Goal: Ask a question

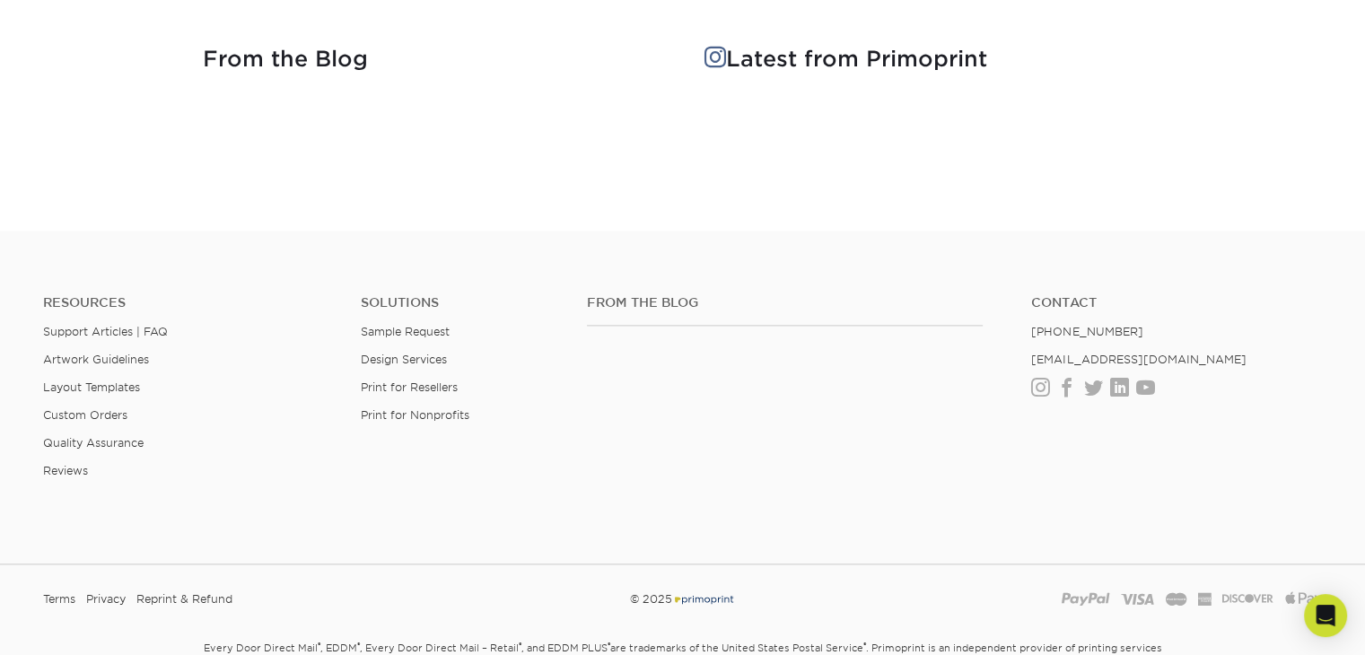
scroll to position [2422, 0]
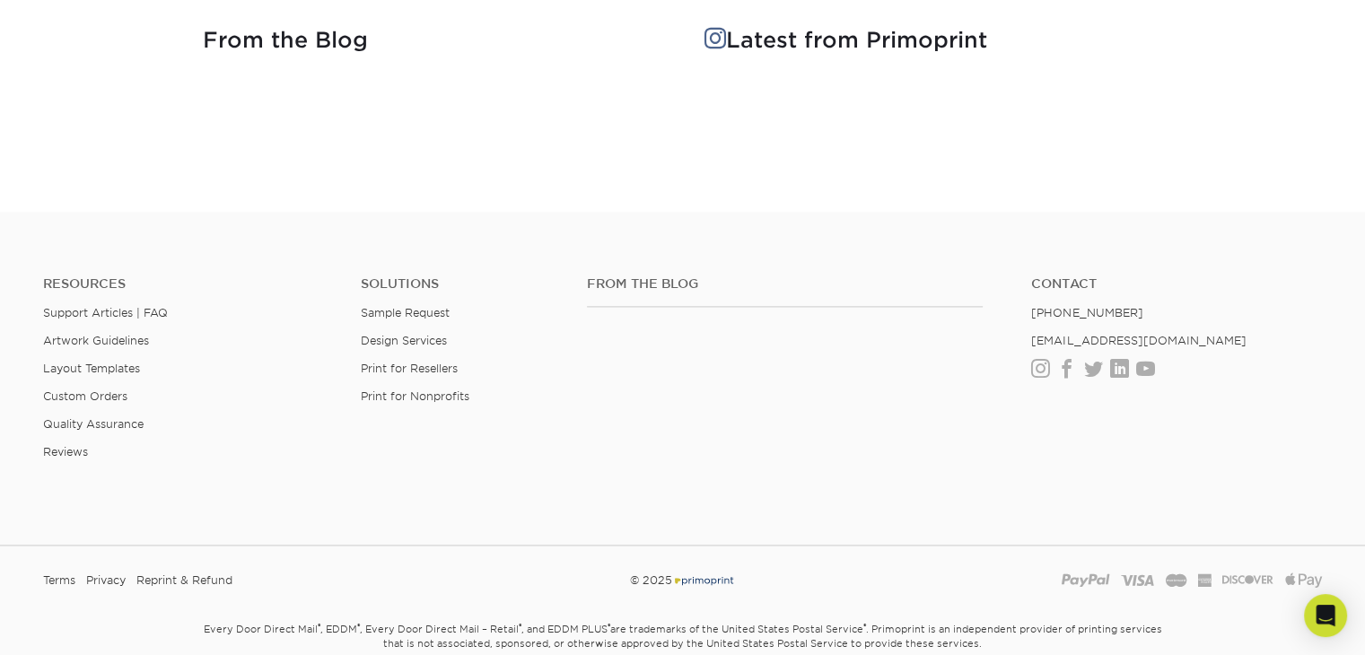
click at [136, 302] on ul "Resources Support Articles | FAQ Artwork Guidelines Layout Templates Custom Ord…" at bounding box center [189, 374] width 318 height 197
click at [155, 306] on link "Support Articles | FAQ" at bounding box center [105, 312] width 125 height 13
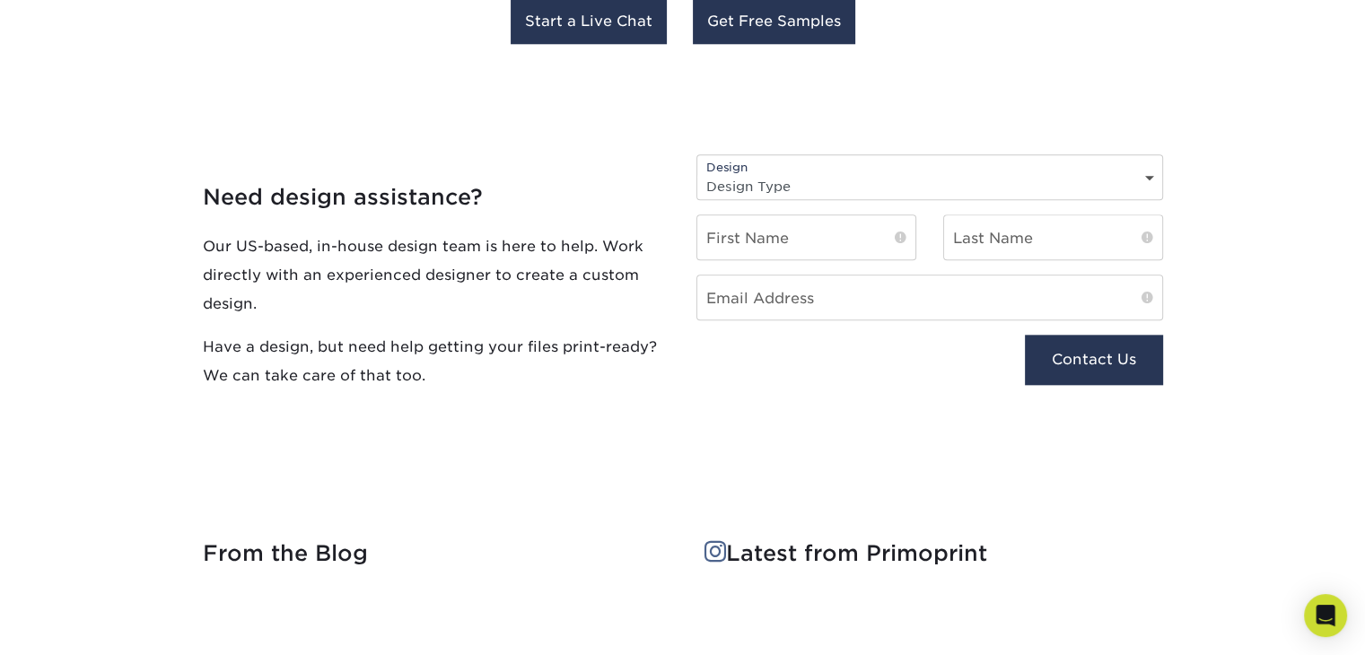
scroll to position [1770, 0]
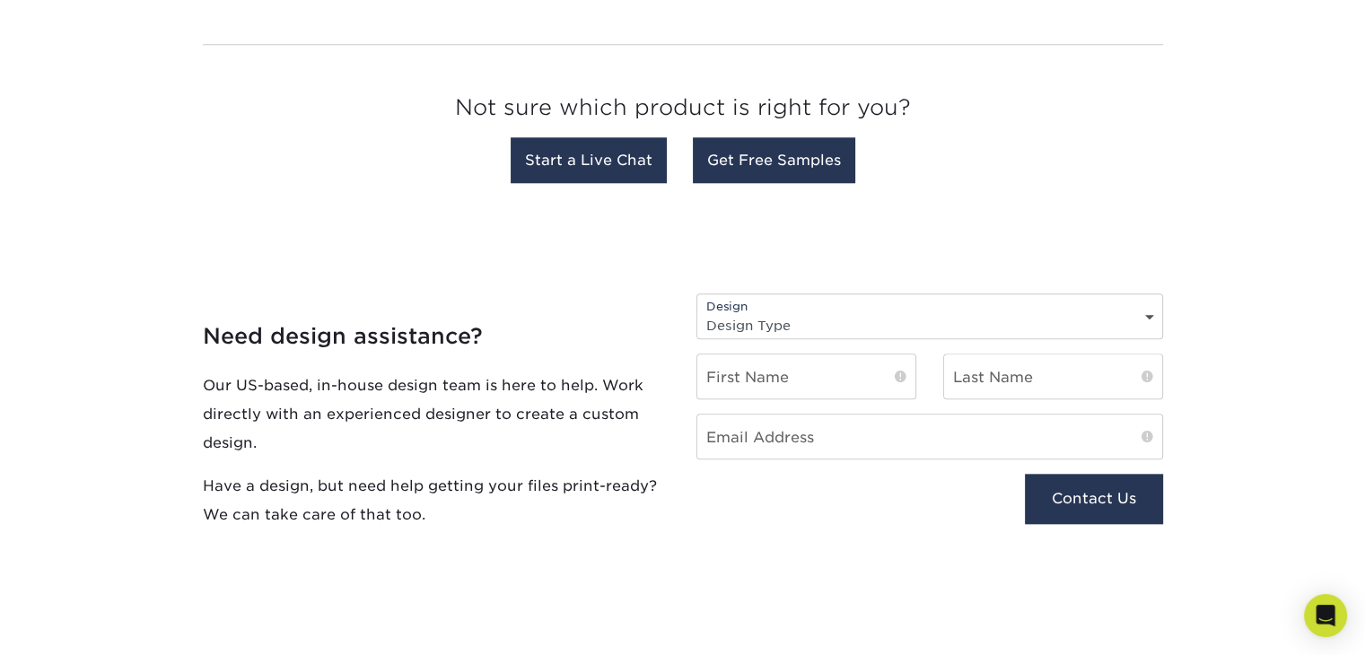
click at [634, 193] on div "Not sure which product is right for you? Start a Live Chat Get Free Samples" at bounding box center [683, 126] width 960 height 134
click at [621, 174] on link "Start a Live Chat" at bounding box center [589, 160] width 156 height 46
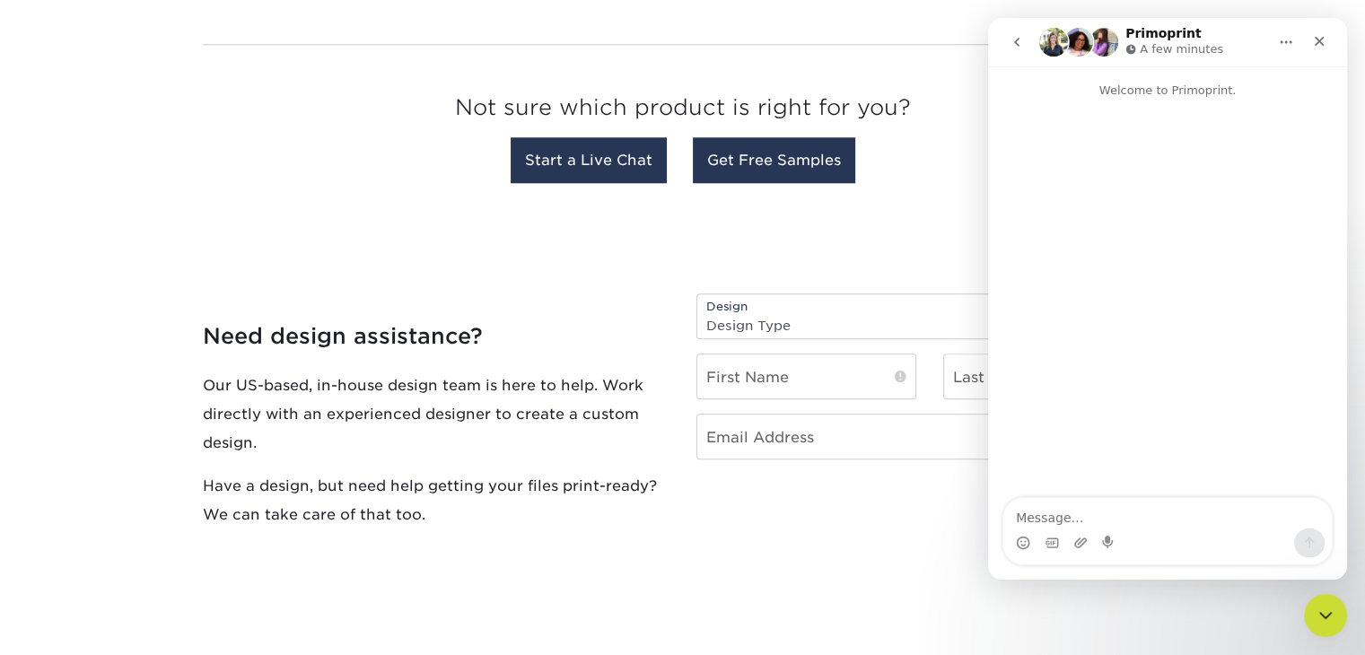
scroll to position [0, 0]
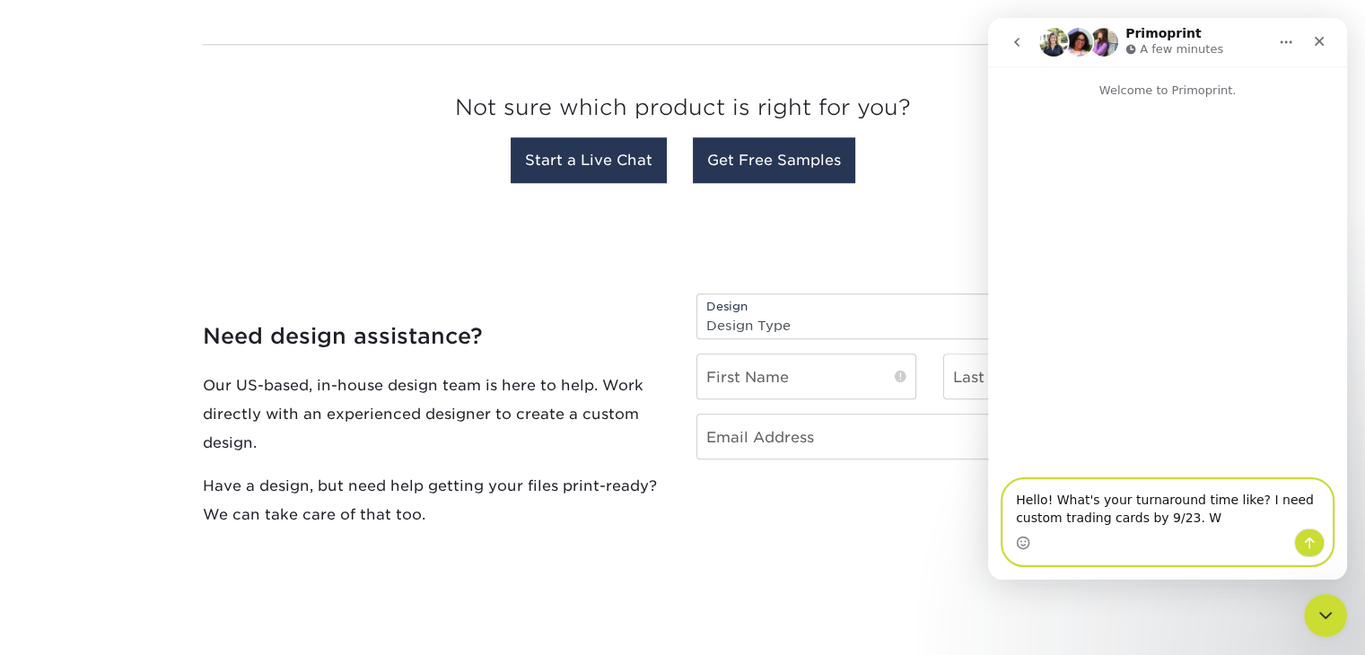
type textarea "Hello! What's your turnaround time like? I need custom trading cards by 9/23."
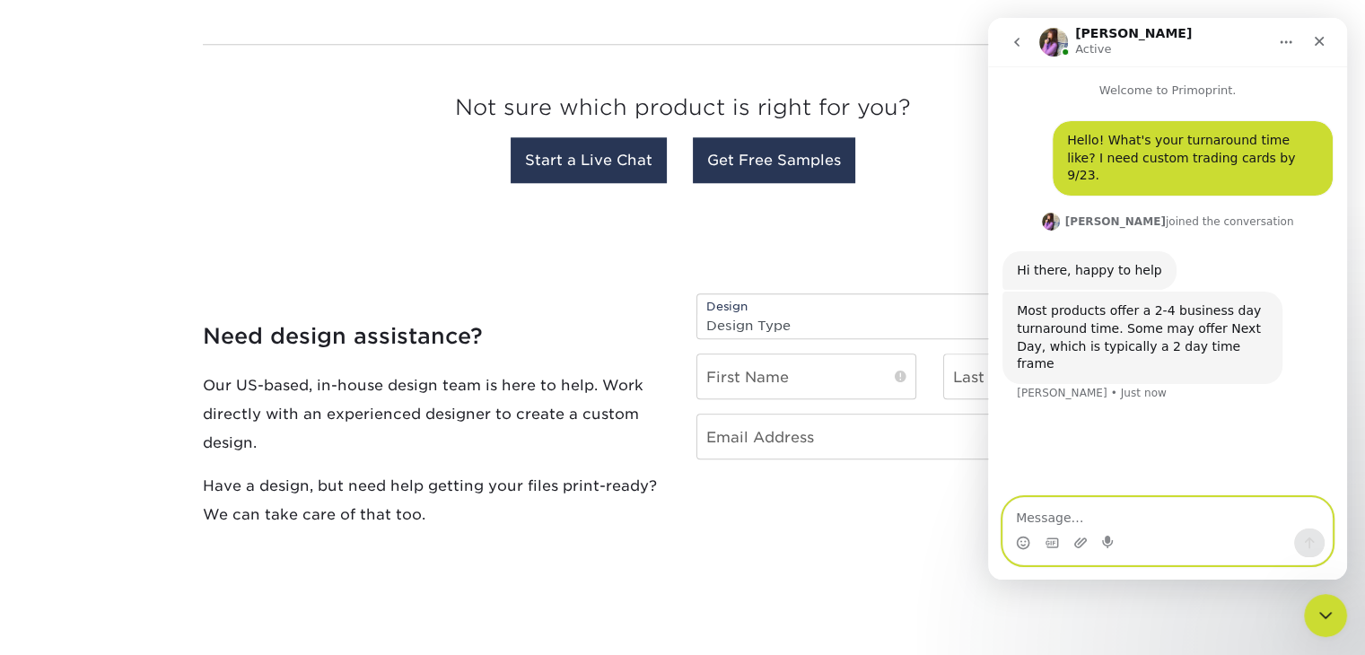
click at [1146, 507] on textarea "Message…" at bounding box center [1167, 513] width 328 height 31
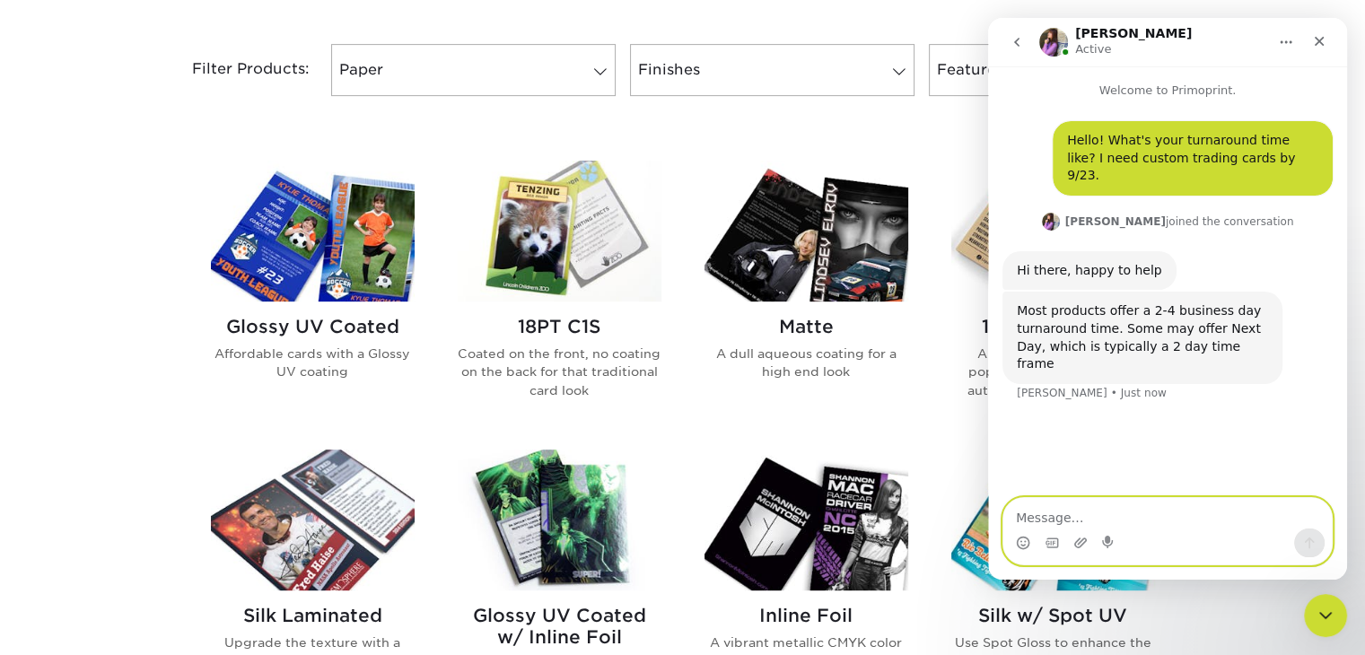
scroll to position [564, 0]
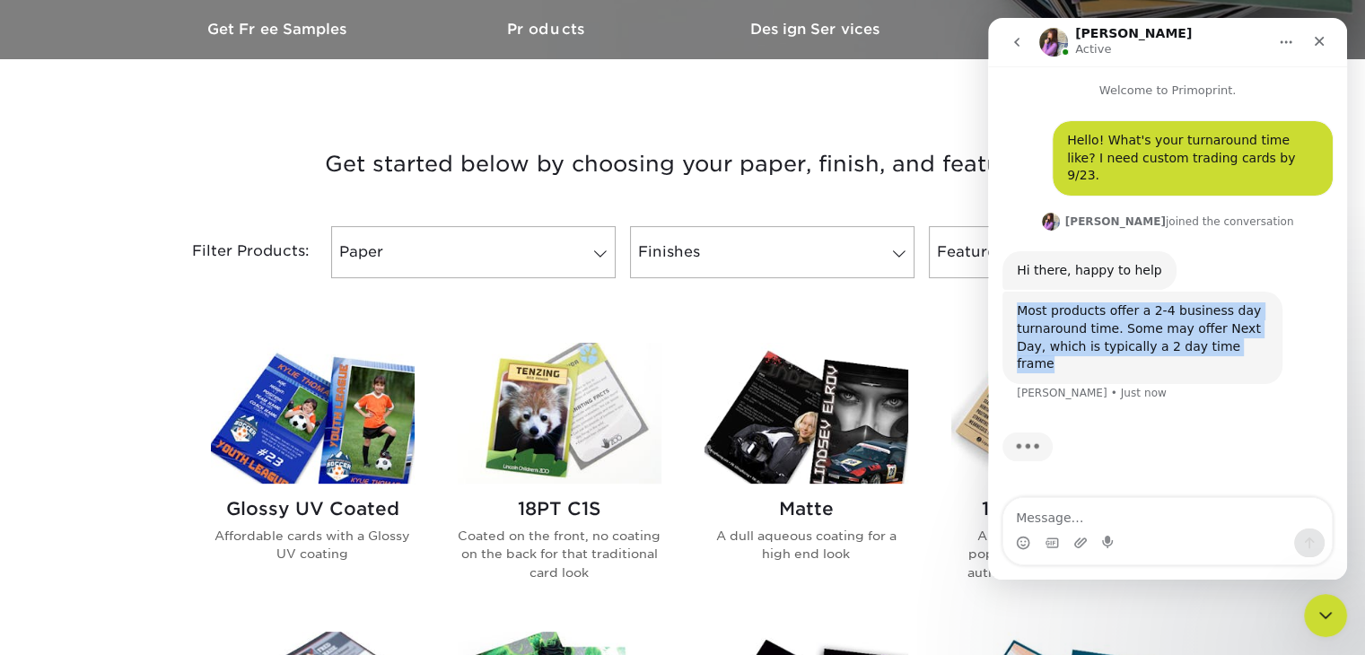
drag, startPoint x: 1020, startPoint y: 291, endPoint x: 1222, endPoint y: 330, distance: 205.7
click at [1222, 330] on div "Most products offer a 2-4 business day turnaround time. Some may offer Next Day…" at bounding box center [1142, 337] width 251 height 70
copy div "Most products offer a 2-4 business day turnaround time. Some may offer Next Day…"
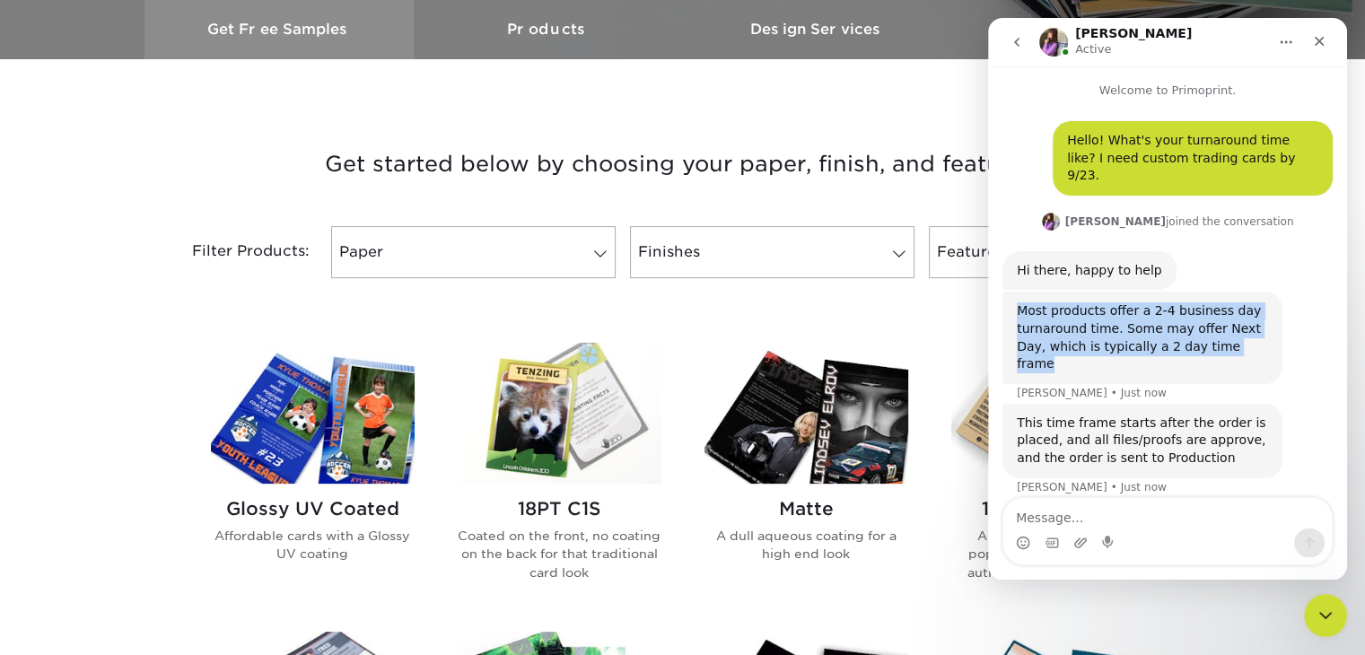
scroll to position [51, 0]
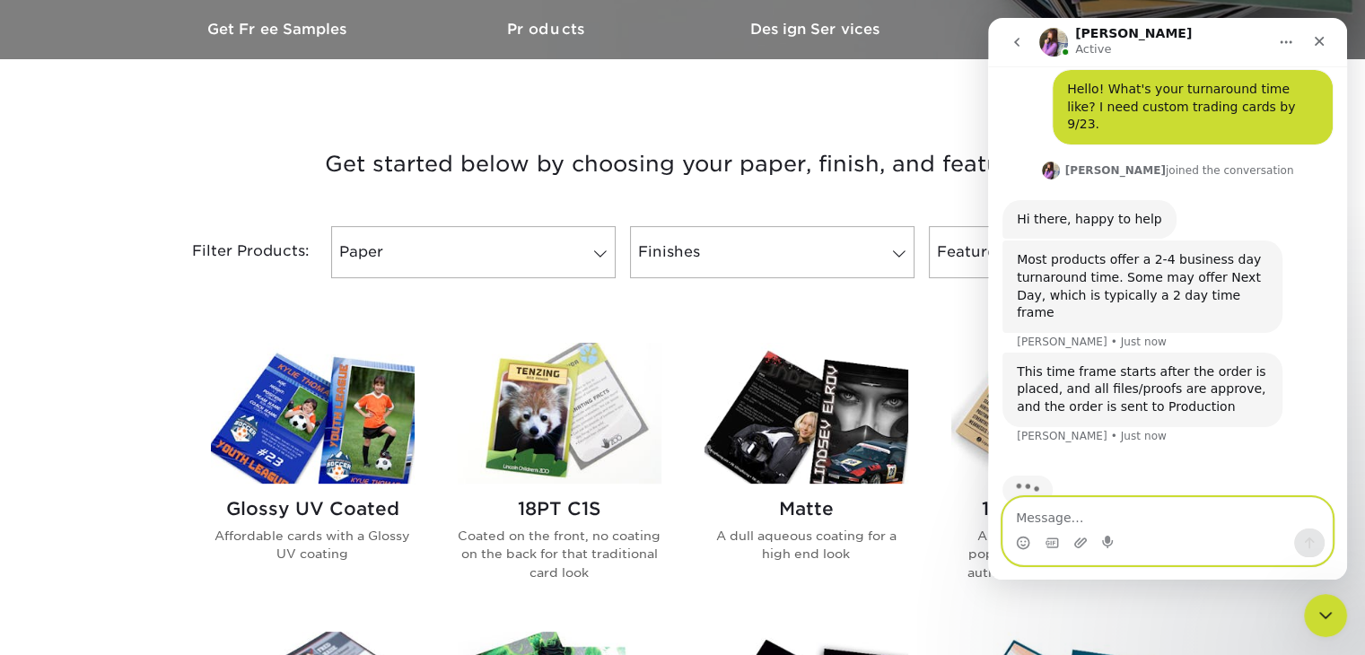
click at [1142, 520] on textarea "Message…" at bounding box center [1167, 513] width 328 height 31
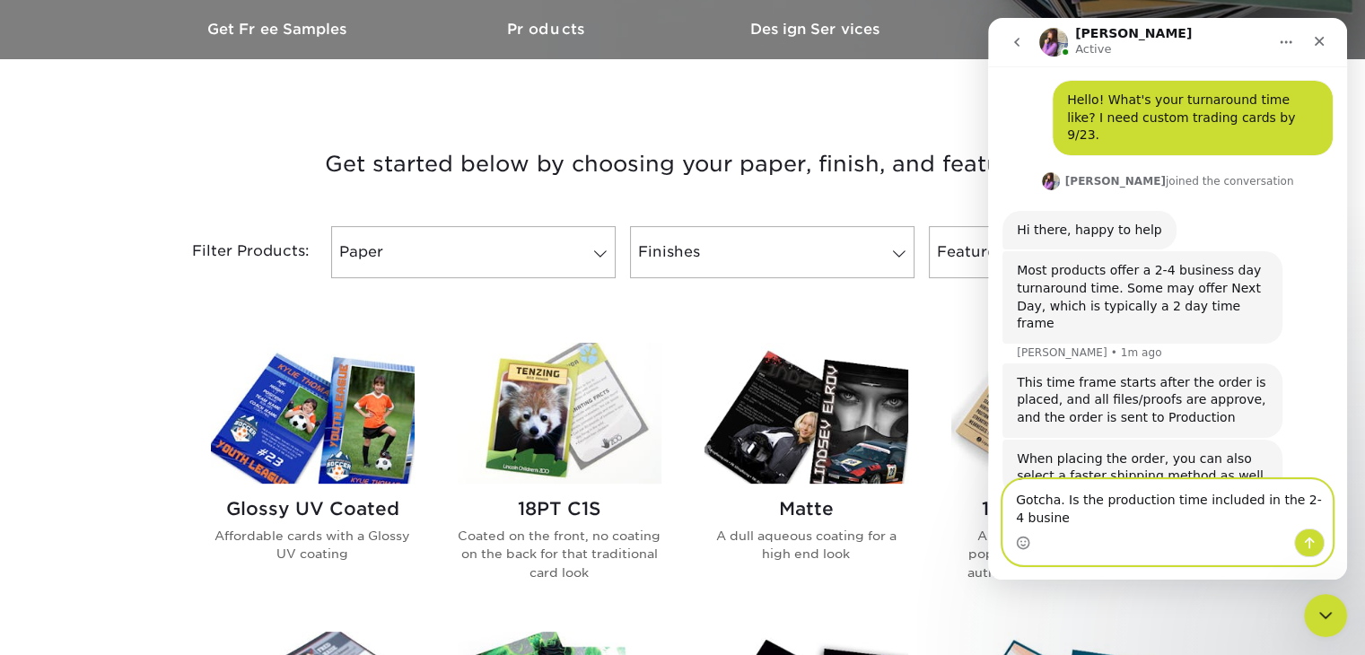
scroll to position [58, 0]
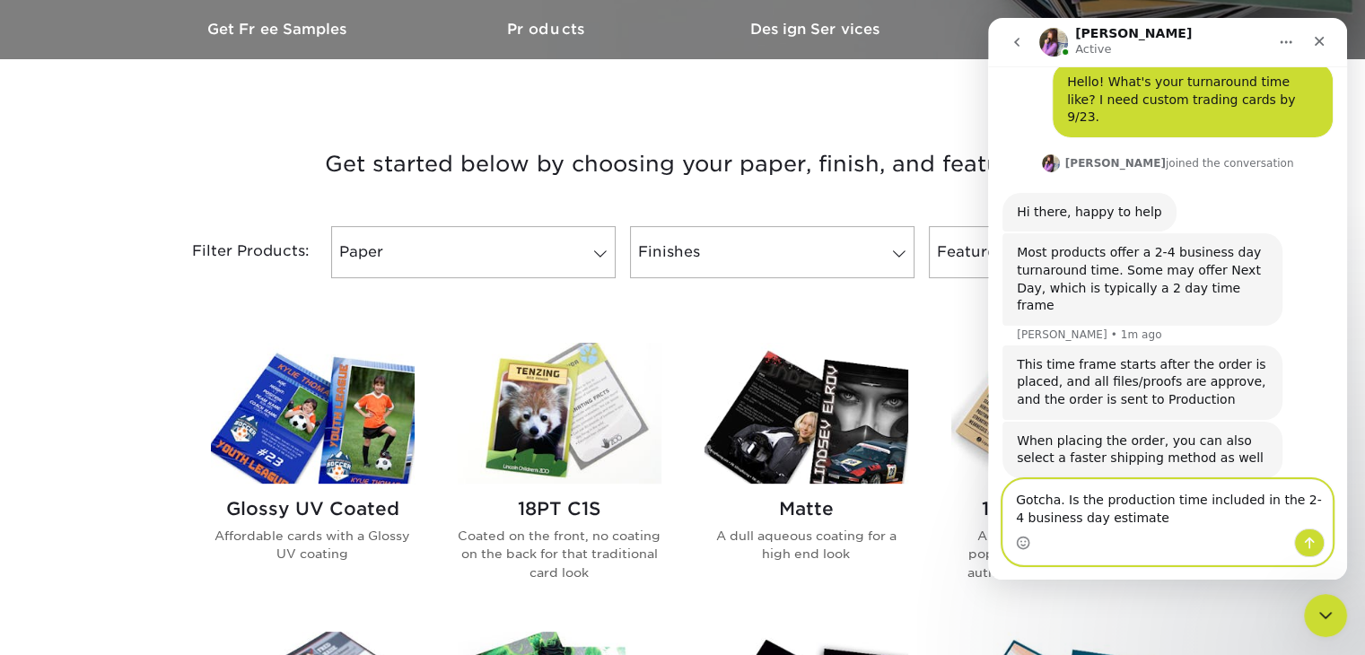
type textarea "Gotcha. Is the production time included in the 2-4 business day estimate?"
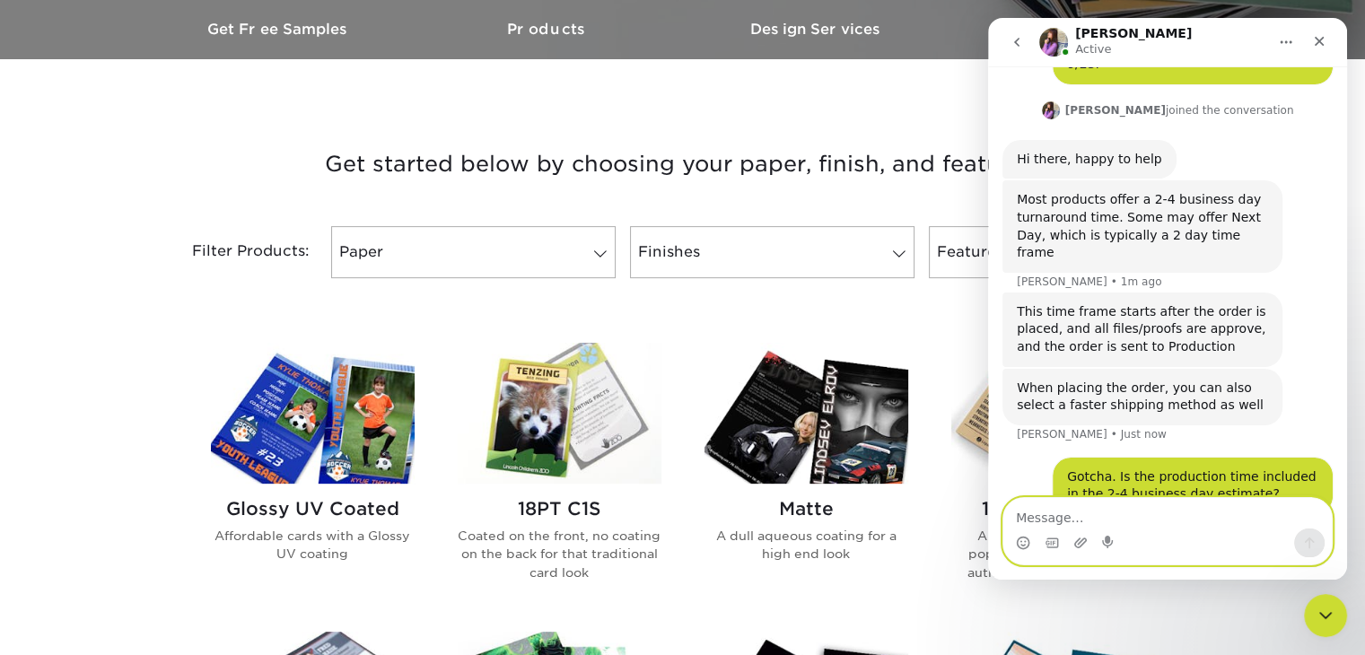
scroll to position [180, 0]
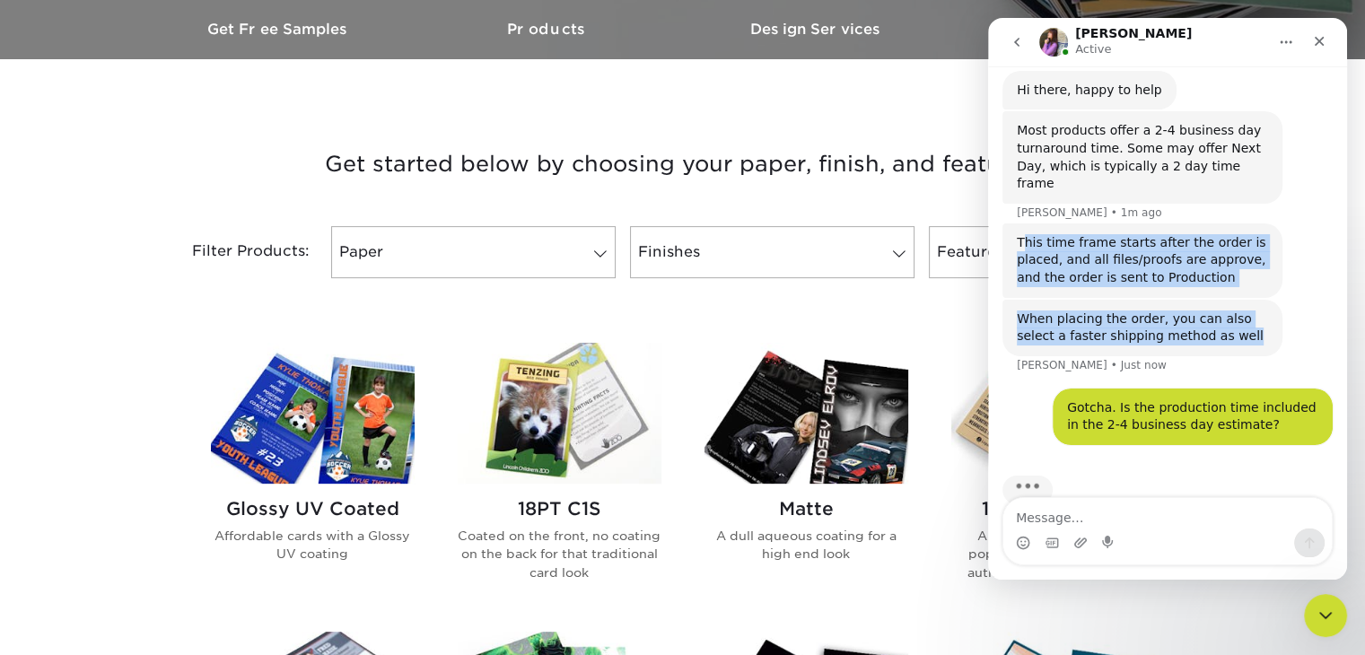
drag, startPoint x: 1020, startPoint y: 206, endPoint x: 1214, endPoint y: 303, distance: 217.1
click at [1214, 303] on div "Hello! What's your turnaround time like? I need custom trading cards by 9/23. •…" at bounding box center [1167, 204] width 330 height 526
click at [1024, 223] on div "This time frame starts after the order is placed, and all files/proofs are appr…" at bounding box center [1142, 260] width 280 height 74
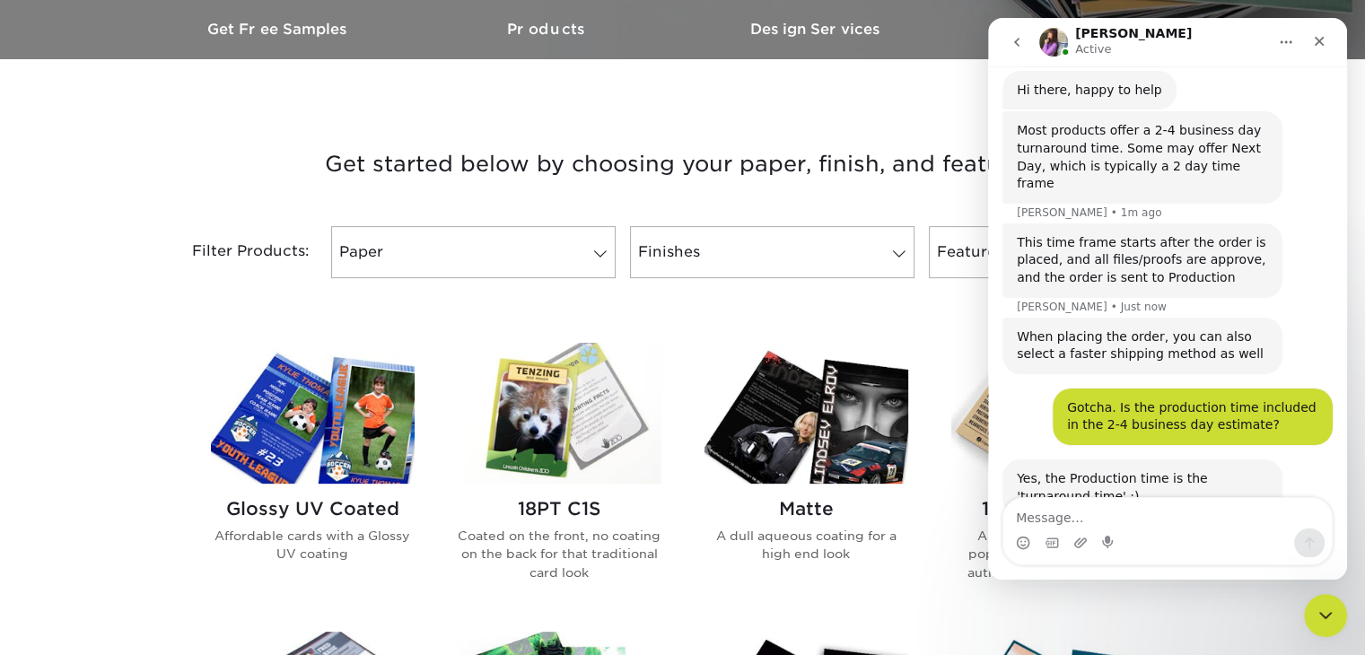
scroll to position [201, 0]
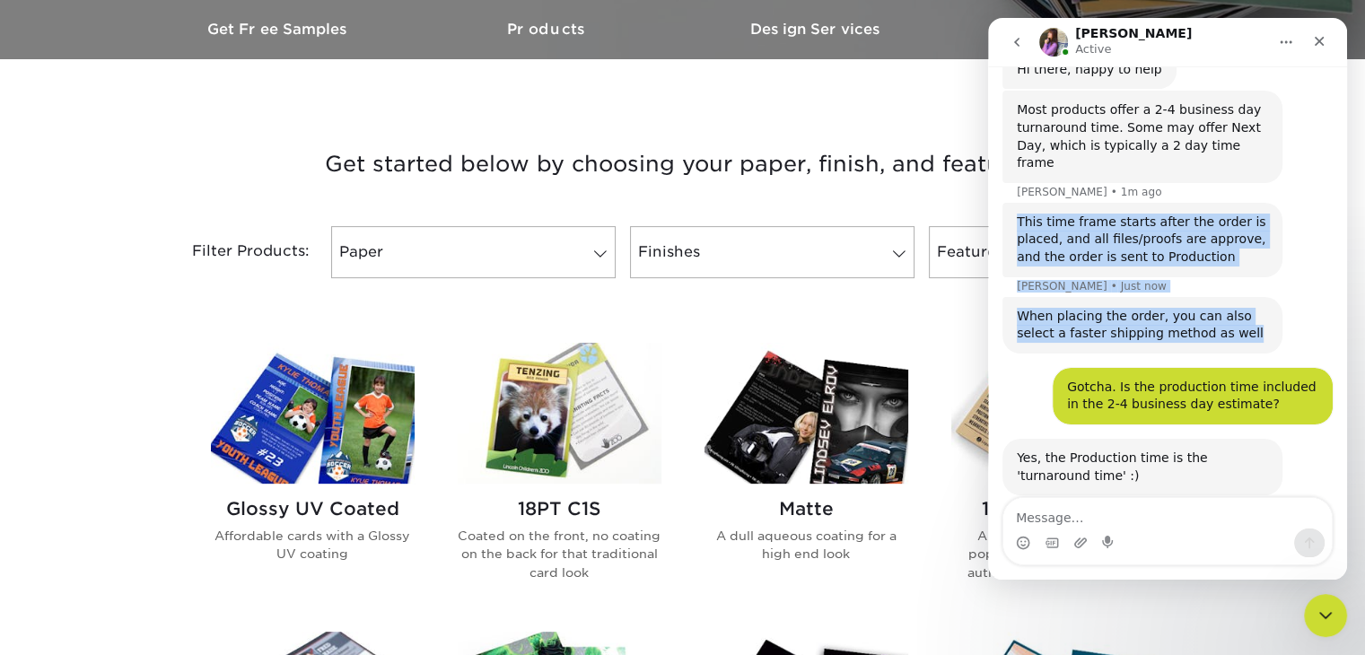
drag, startPoint x: 1015, startPoint y: 180, endPoint x: 1218, endPoint y: 298, distance: 234.4
click at [1218, 298] on div "Hello! What's your turnaround time like? I need custom trading cards by 9/23. •…" at bounding box center [1167, 227] width 330 height 615
copy div "This time frame starts after the order is placed, and all files/proofs are appr…"
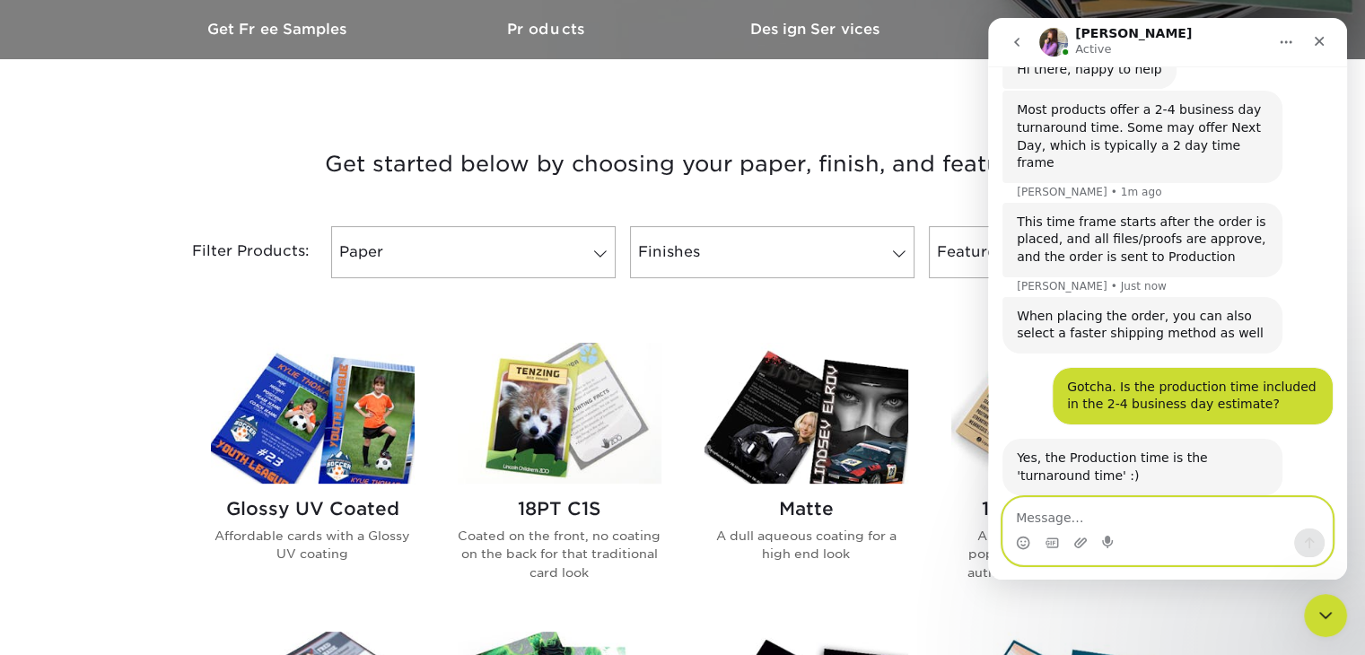
click at [1146, 525] on textarea "Message…" at bounding box center [1167, 513] width 328 height 31
type textarea "F"
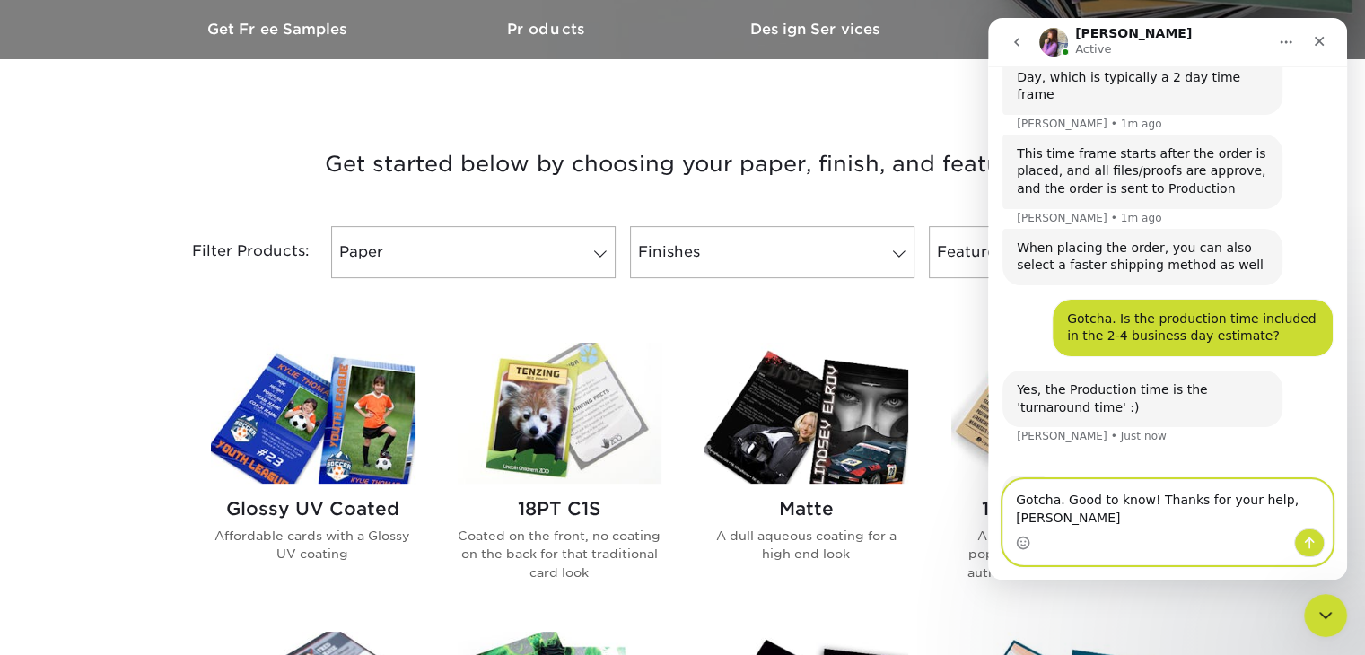
type textarea "Gotcha. Good to know! Thanks for your help, Erica."
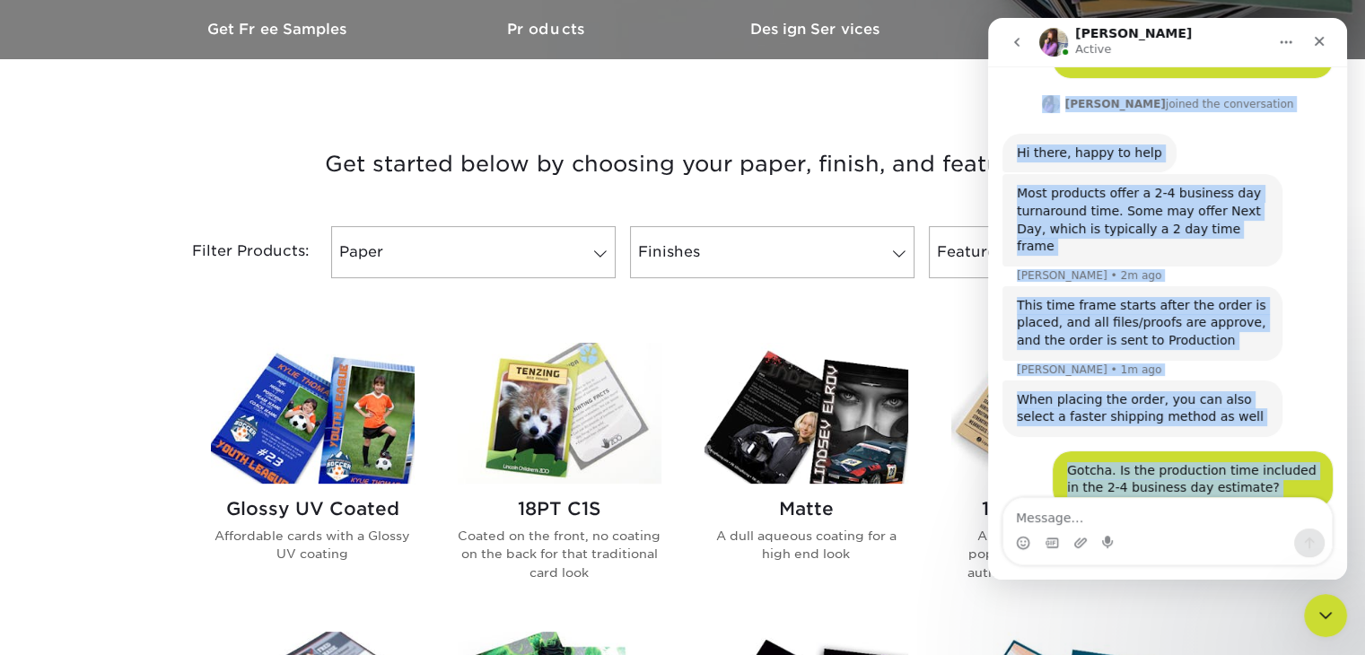
scroll to position [101, 0]
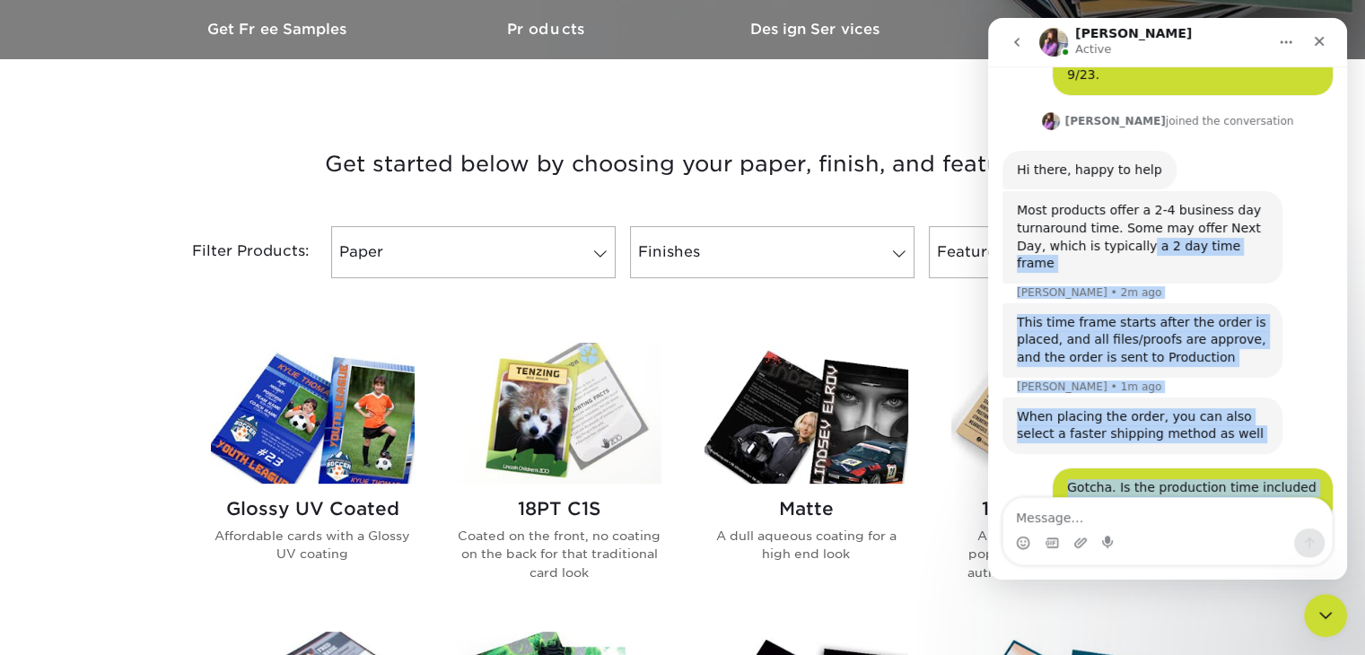
drag, startPoint x: 1189, startPoint y: 276, endPoint x: 1110, endPoint y: 220, distance: 97.1
click at [1110, 220] on div "Hello! What's your turnaround time like? I need custom trading cards by 9/23. •…" at bounding box center [1167, 420] width 330 height 798
click at [1119, 248] on div "Most products offer a 2-4 business day turnaround time. Some may offer Next Day…" at bounding box center [1167, 246] width 330 height 111
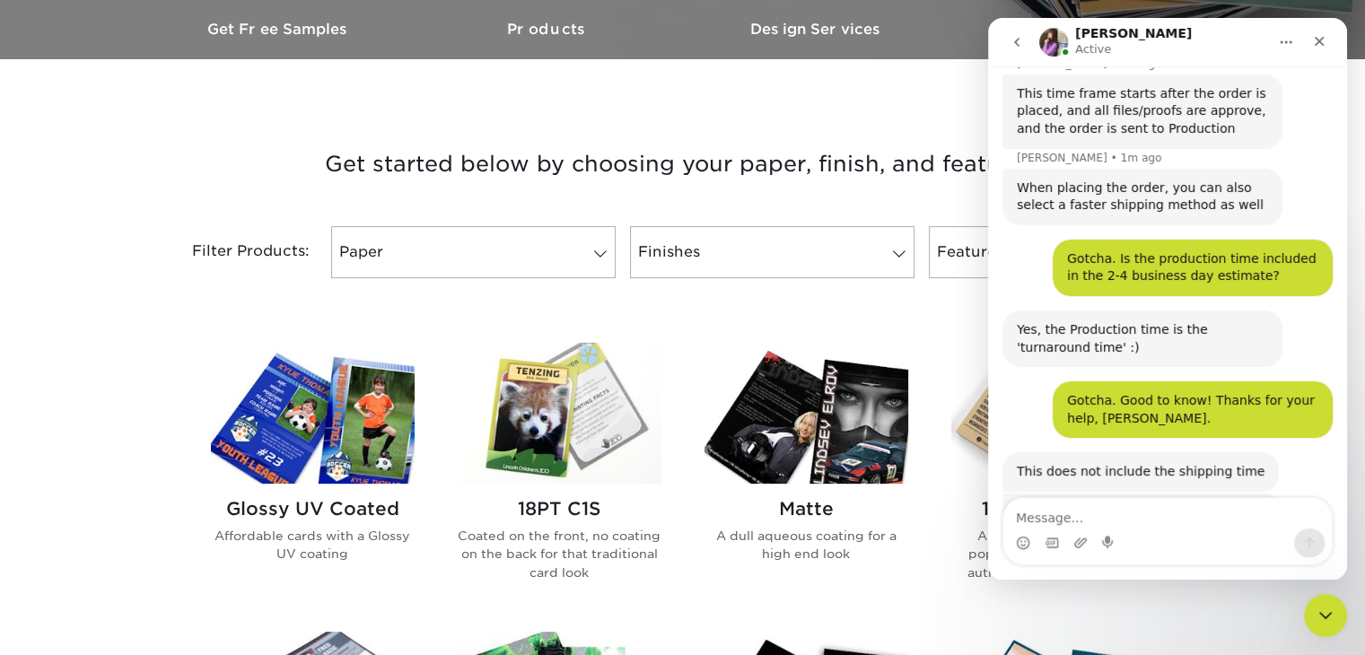
scroll to position [384, 0]
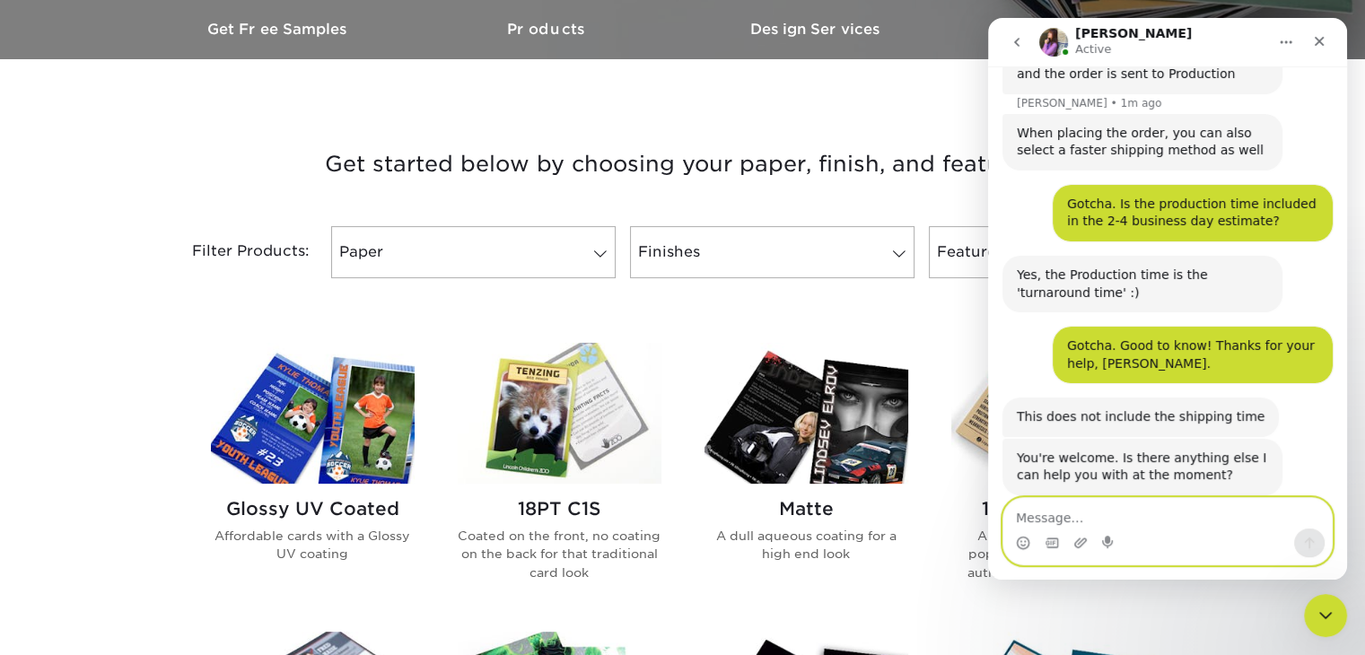
click at [1200, 527] on textarea "Message…" at bounding box center [1167, 513] width 328 height 31
type textarea "Nope! That was it!"
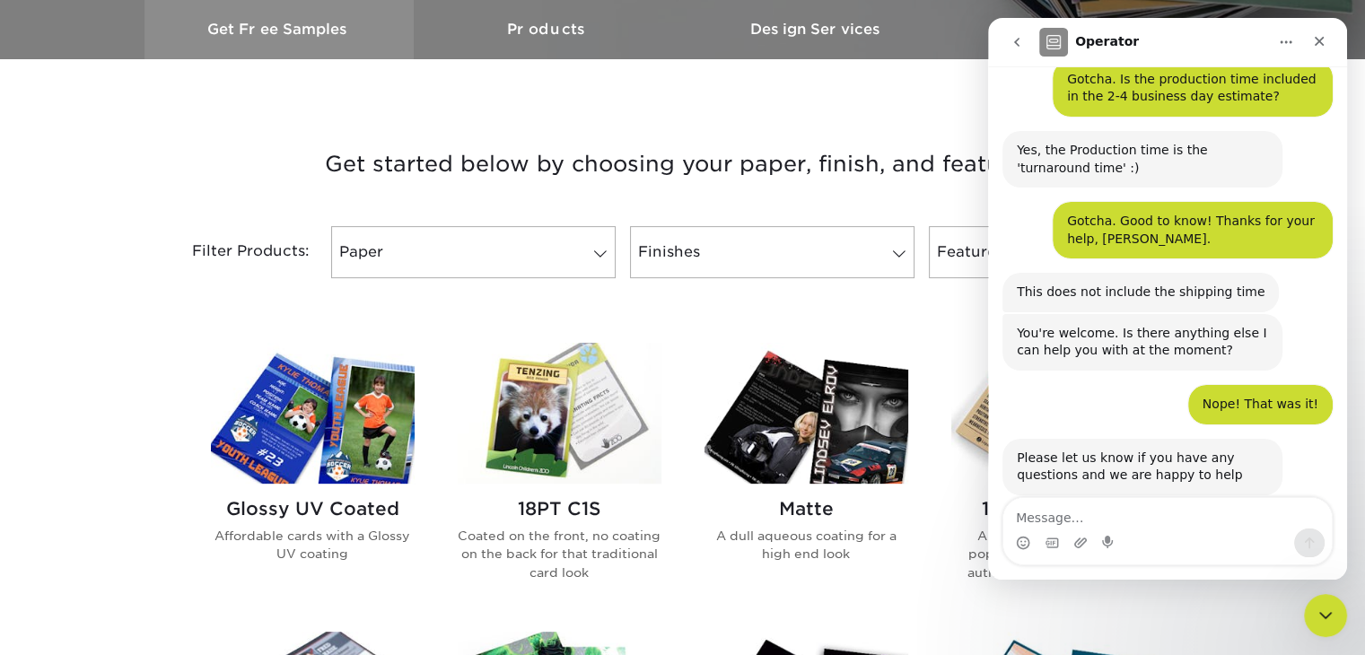
scroll to position [681, 0]
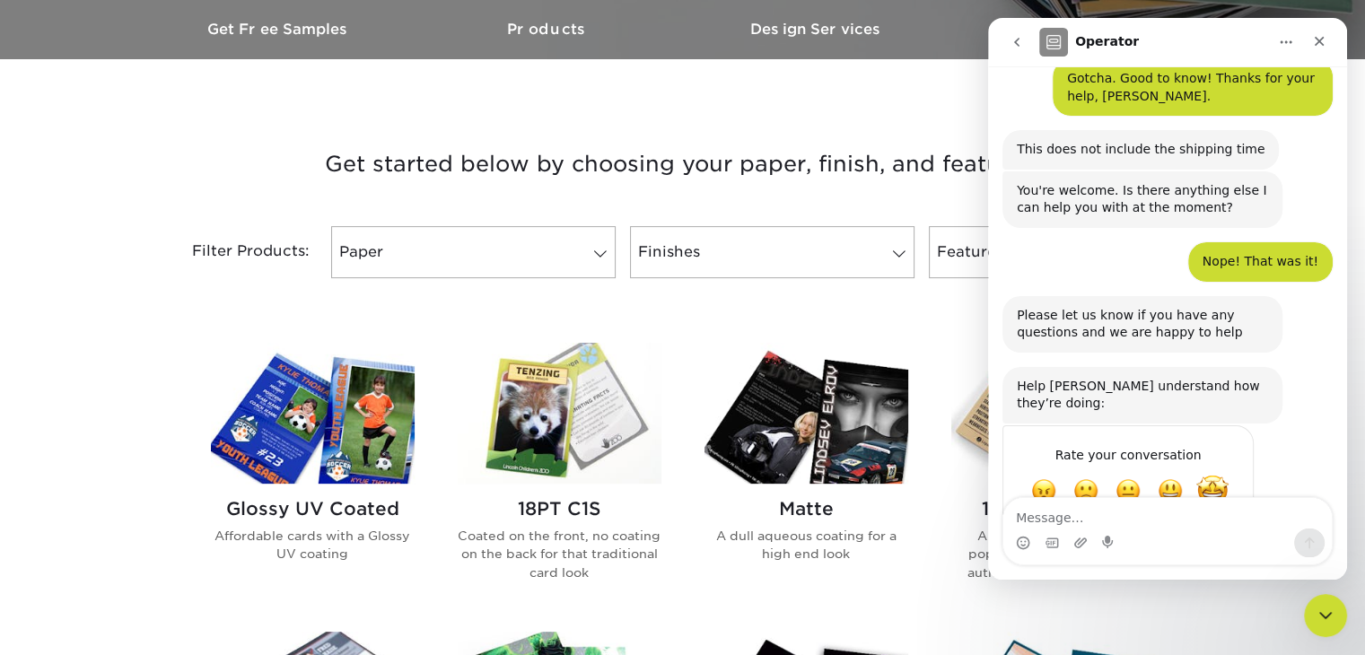
click at [1203, 475] on span "Amazing" at bounding box center [1212, 491] width 32 height 32
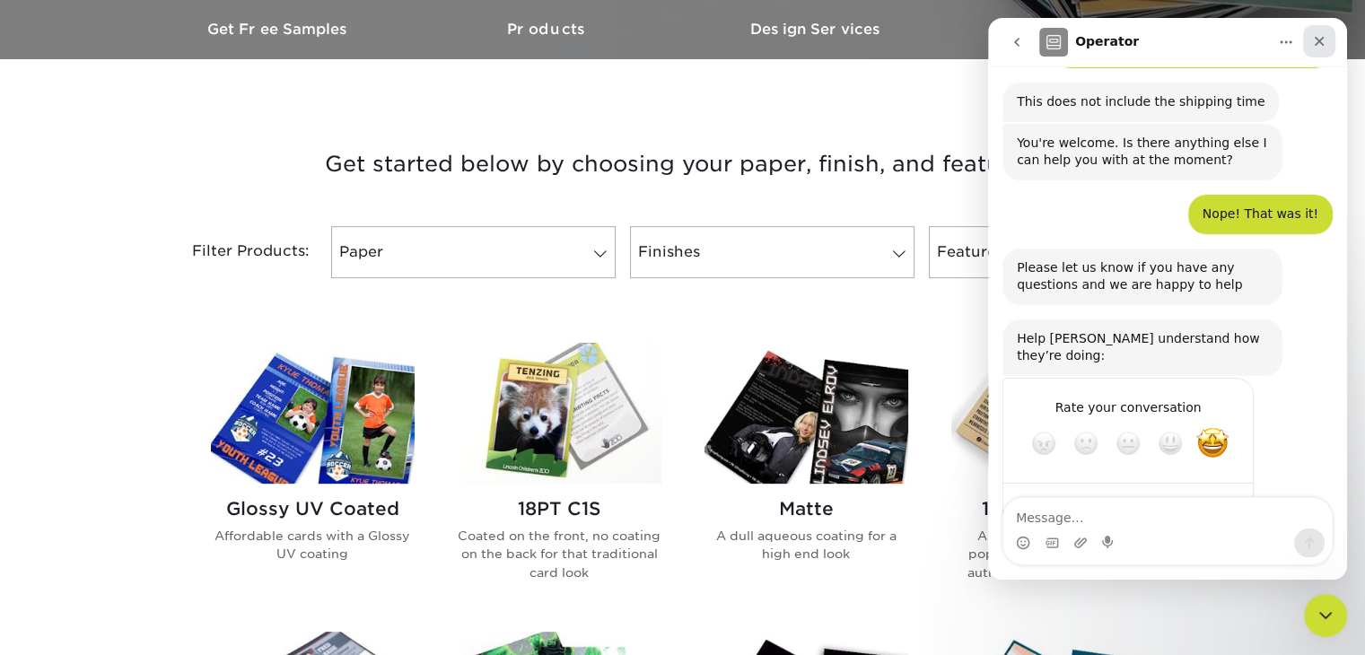
click at [1323, 52] on div "Close" at bounding box center [1319, 41] width 32 height 32
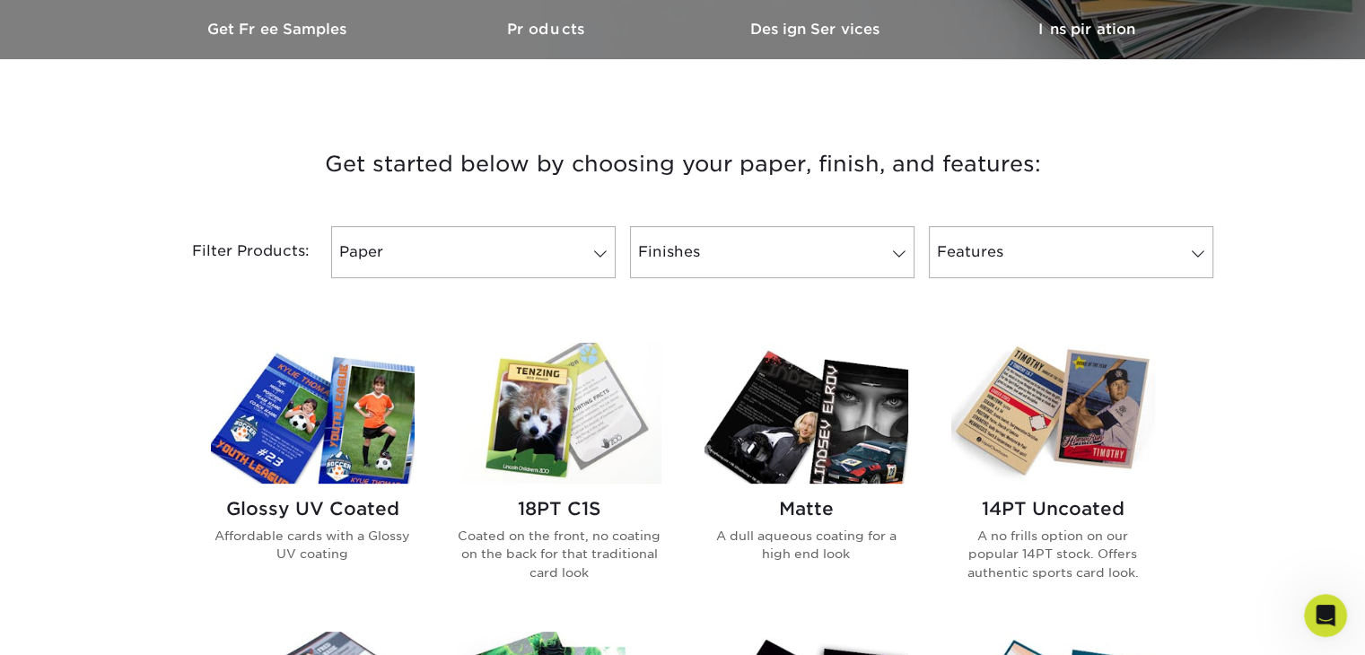
scroll to position [663, 0]
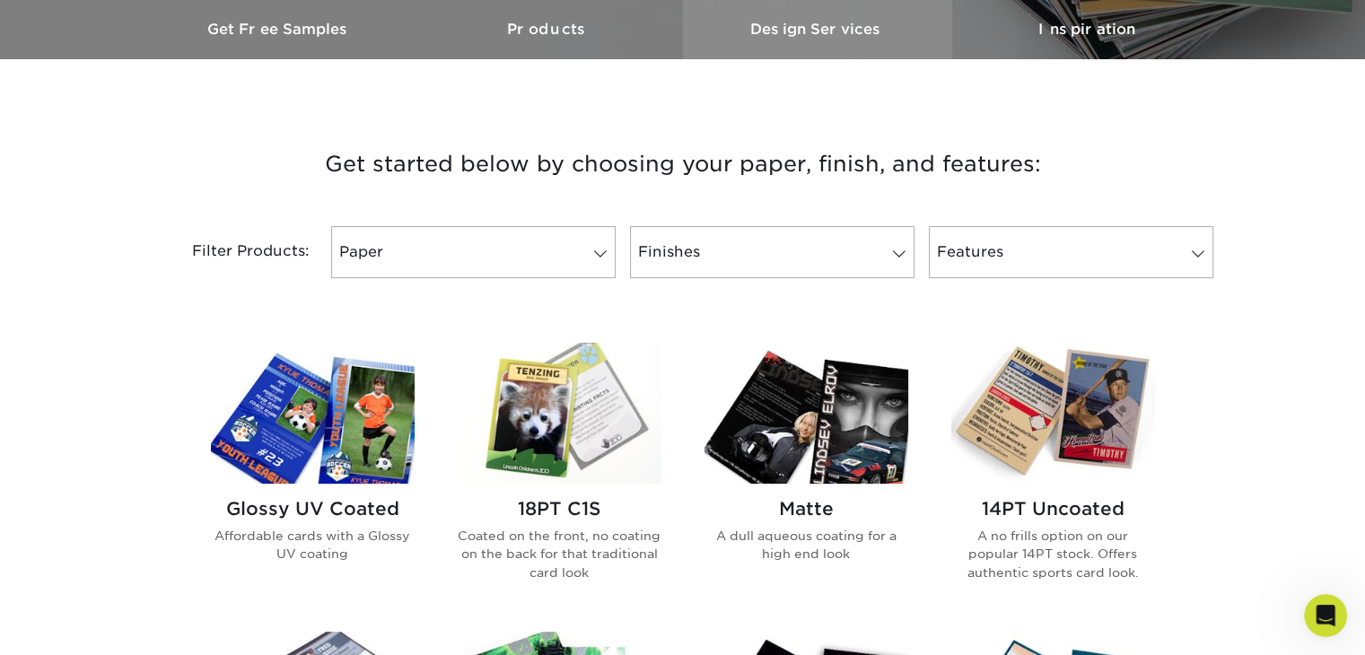
drag, startPoint x: 826, startPoint y: 11, endPoint x: 814, endPoint y: 0, distance: 15.9
click at [826, 11] on link "Design Services" at bounding box center [817, 29] width 269 height 60
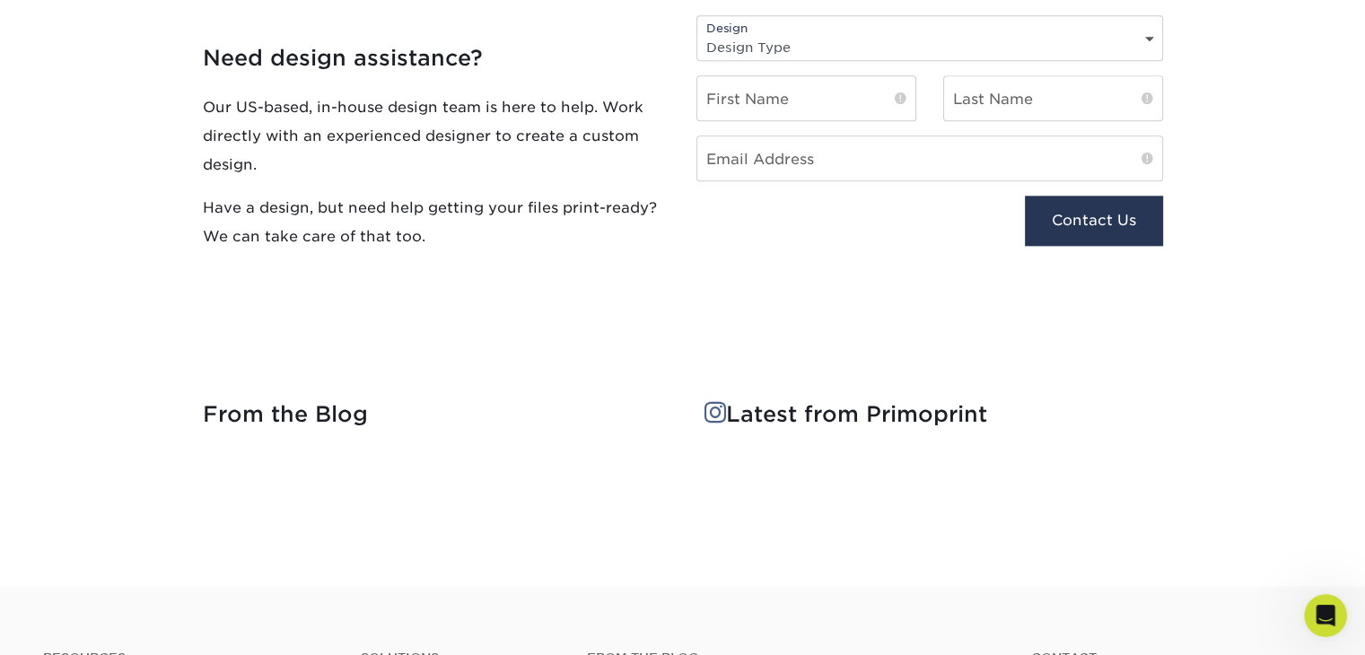
scroll to position [2049, 0]
